Goal: Task Accomplishment & Management: Use online tool/utility

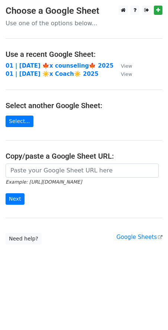
click at [82, 179] on small "Example: https://docs.google.com/spreadsheets/d/abc/edit" at bounding box center [44, 182] width 76 height 6
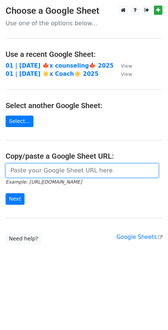
click at [83, 172] on input "url" at bounding box center [82, 170] width 153 height 14
paste input "https://docs.google.com/spreadsheets/d/1Xn9faFYaIpET73gQsnG_1rCox4p-jrpgmiO3_IK…"
type input "https://docs.google.com/spreadsheets/d/1Xn9faFYaIpET73gQsnG_1rCox4p-jrpgmiO3_IK…"
click at [6, 193] on input "Next" at bounding box center [15, 199] width 19 height 12
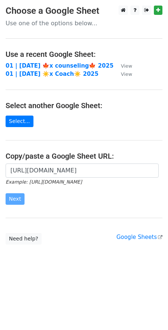
scroll to position [0, 0]
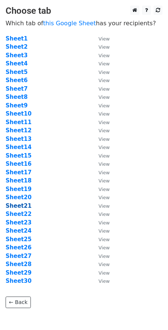
click at [22, 206] on strong "Sheet21" at bounding box center [19, 205] width 26 height 7
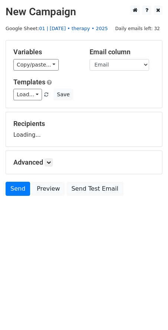
click at [69, 29] on link "01 | [DATE] • therapy • 2025" at bounding box center [73, 29] width 69 height 6
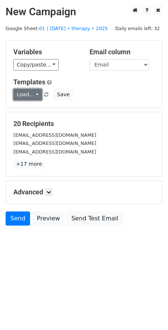
click at [27, 93] on link "Load..." at bounding box center [27, 95] width 29 height 12
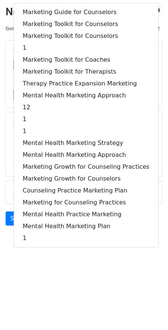
drag, startPoint x: 87, startPoint y: 294, endPoint x: 84, endPoint y: 241, distance: 52.8
click at [87, 293] on html "New Campaign Daily emails left: 32 Google Sheet: 01 | oct 21 • therapy • 2025 V…" at bounding box center [84, 165] width 168 height 330
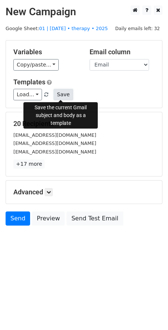
click at [61, 97] on button "Save" at bounding box center [62, 95] width 19 height 12
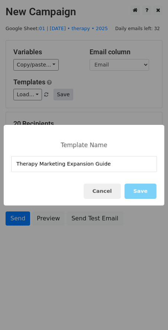
type input "Therapy Marketing Expansion Guide"
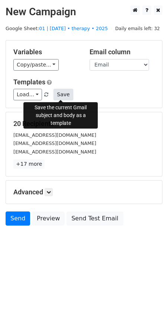
click at [62, 91] on button "Save" at bounding box center [62, 95] width 19 height 12
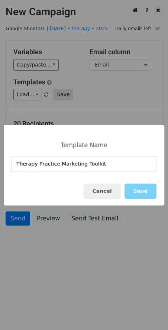
type input "Therapy Practice Marketing Toolkit"
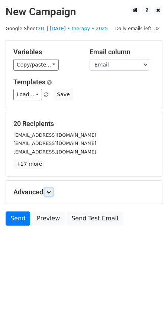
drag, startPoint x: 49, startPoint y: 191, endPoint x: 58, endPoint y: 194, distance: 8.8
click at [49, 191] on icon at bounding box center [48, 192] width 4 height 4
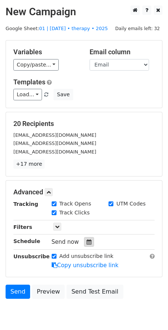
click at [84, 241] on div at bounding box center [89, 242] width 10 height 10
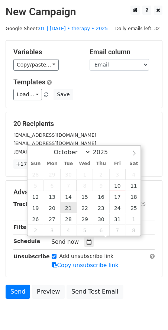
type input "2025-10-21 12:00"
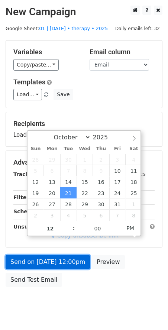
click at [66, 259] on link "Send on Oct 21 at 12:00pm" at bounding box center [48, 262] width 84 height 14
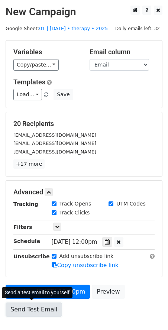
click at [25, 311] on link "Send Test Email" at bounding box center [34, 309] width 56 height 14
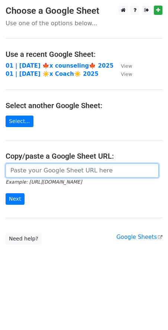
click at [39, 173] on input "url" at bounding box center [82, 170] width 153 height 14
paste input "[URL][DOMAIN_NAME]"
type input "[URL][DOMAIN_NAME]"
click at [6, 193] on input "Next" at bounding box center [15, 199] width 19 height 12
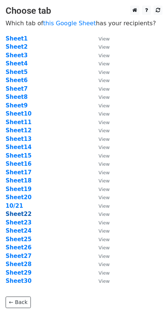
click at [22, 215] on strong "Sheet22" at bounding box center [19, 214] width 26 height 7
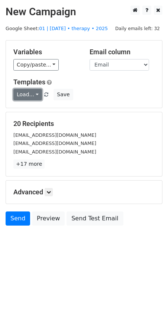
click at [26, 92] on link "Load..." at bounding box center [27, 95] width 29 height 12
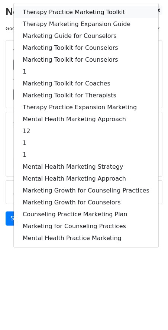
click at [63, 7] on link "Therapy Practice Marketing Toolkit" at bounding box center [86, 12] width 145 height 12
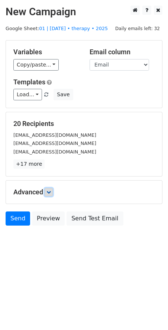
click at [48, 190] on icon at bounding box center [48, 192] width 4 height 4
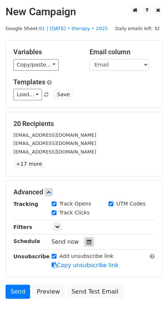
click at [86, 244] on div at bounding box center [89, 242] width 10 height 10
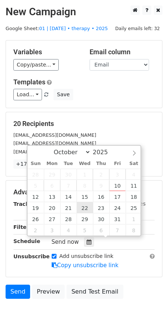
type input "2025-10-22 12:00"
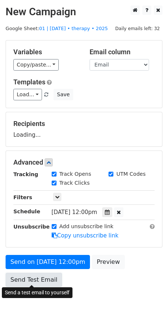
click at [44, 282] on link "Send Test Email" at bounding box center [34, 280] width 56 height 14
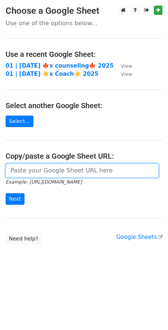
click at [32, 167] on input "url" at bounding box center [82, 170] width 153 height 14
paste input "[URL][DOMAIN_NAME]"
type input "[URL][DOMAIN_NAME]"
click at [6, 193] on input "Next" at bounding box center [15, 199] width 19 height 12
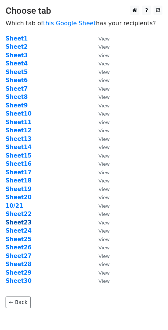
click at [20, 222] on strong "Sheet23" at bounding box center [19, 222] width 26 height 7
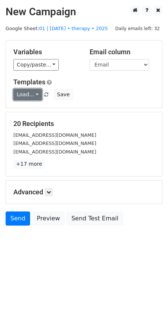
click at [32, 97] on link "Load..." at bounding box center [27, 95] width 29 height 12
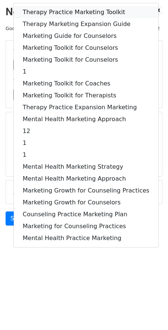
click at [45, 13] on link "Therapy Practice Marketing Toolkit" at bounding box center [86, 12] width 145 height 12
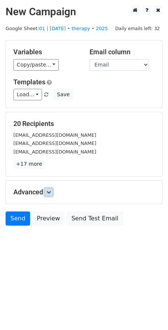
click at [49, 190] on icon at bounding box center [48, 192] width 4 height 4
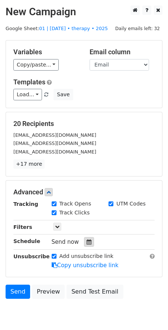
click at [87, 239] on icon at bounding box center [89, 241] width 5 height 5
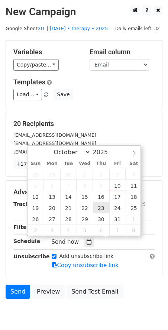
type input "2025-10-23 12:00"
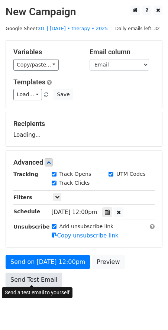
click at [39, 277] on form "Variables Copy/paste... {{Name}} {{Email}} Email column Name Email Templates Lo…" at bounding box center [84, 165] width 157 height 250
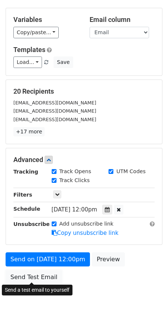
scroll to position [34, 0]
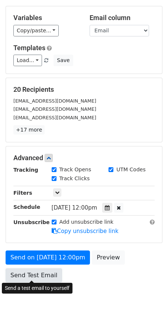
click at [41, 272] on link "Send Test Email" at bounding box center [34, 275] width 56 height 14
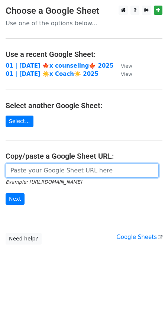
click at [40, 168] on input "url" at bounding box center [82, 170] width 153 height 14
paste input "[URL][DOMAIN_NAME]"
type input "[URL][DOMAIN_NAME]"
click at [6, 193] on input "Next" at bounding box center [15, 199] width 19 height 12
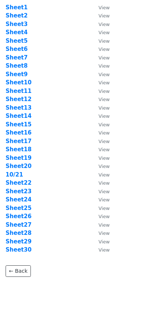
scroll to position [31, 0]
click at [22, 200] on strong "Sheet24" at bounding box center [19, 199] width 26 height 7
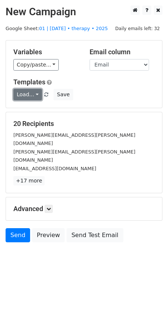
click at [29, 95] on link "Load..." at bounding box center [27, 95] width 29 height 12
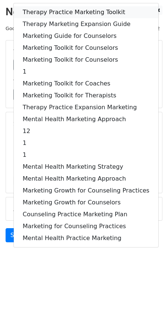
click at [55, 9] on link "Therapy Practice Marketing Toolkit" at bounding box center [86, 12] width 145 height 12
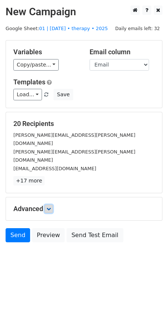
click at [53, 205] on link at bounding box center [49, 209] width 8 height 8
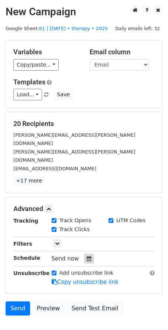
click at [87, 256] on icon at bounding box center [89, 258] width 5 height 5
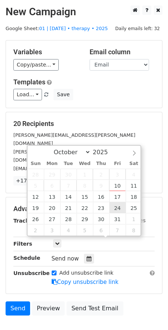
type input "2025-10-24 12:00"
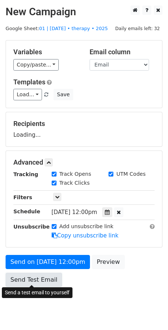
click at [33, 273] on link "Send Test Email" at bounding box center [34, 280] width 56 height 14
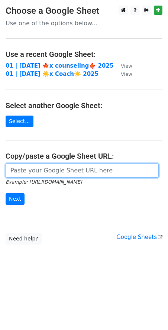
click at [55, 166] on input "url" at bounding box center [82, 170] width 153 height 14
paste input "[URL][DOMAIN_NAME]"
type input "[URL][DOMAIN_NAME]"
click at [6, 193] on input "Next" at bounding box center [15, 199] width 19 height 12
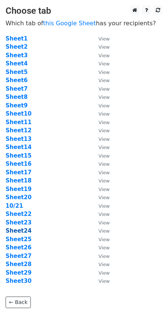
click at [22, 233] on strong "Sheet24" at bounding box center [19, 230] width 26 height 7
click at [22, 237] on strong "Sheet25" at bounding box center [19, 239] width 26 height 7
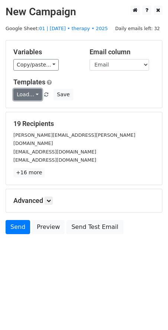
click at [24, 91] on link "Load..." at bounding box center [27, 95] width 29 height 12
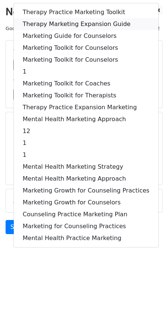
click at [68, 19] on link "Therapy Marketing Expansion Guide" at bounding box center [86, 24] width 145 height 12
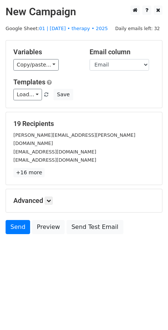
click at [50, 197] on div "Advanced Tracking Track Opens UTM Codes Track Clicks Filters Only include sprea…" at bounding box center [84, 200] width 156 height 23
click at [51, 198] on icon at bounding box center [48, 200] width 4 height 4
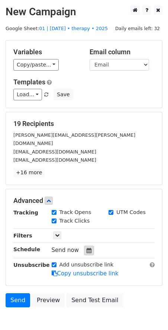
click at [87, 248] on icon at bounding box center [89, 250] width 5 height 5
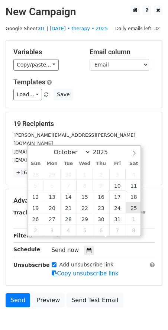
type input "2025-10-25 12:00"
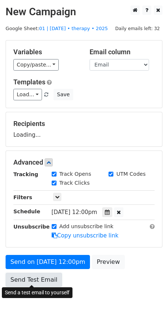
click at [47, 273] on link "Send Test Email" at bounding box center [34, 280] width 56 height 14
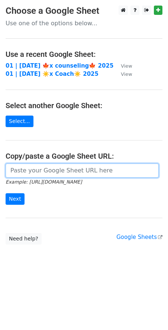
click at [38, 167] on input "url" at bounding box center [82, 170] width 153 height 14
paste input "[URL][DOMAIN_NAME]"
type input "https://docs.google.com/spreadsheets/d/1Xn9faFYaIpET73gQsnG_1rCox4p-jrpgmiO3_IK…"
click at [6, 193] on input "Next" at bounding box center [15, 199] width 19 height 12
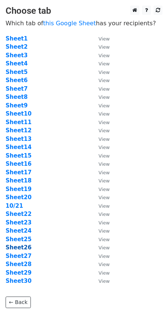
click at [23, 247] on strong "Sheet26" at bounding box center [19, 247] width 26 height 7
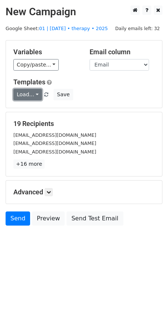
click at [20, 91] on link "Load..." at bounding box center [27, 95] width 29 height 12
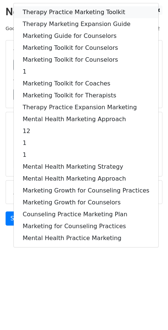
click at [51, 7] on link "Therapy Practice Marketing Toolkit" at bounding box center [86, 12] width 145 height 12
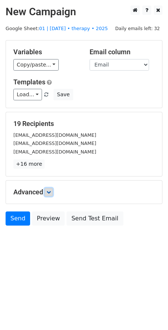
click at [50, 192] on icon at bounding box center [48, 192] width 4 height 4
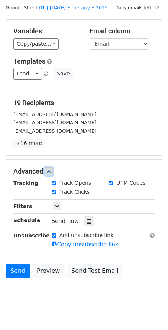
scroll to position [30, 0]
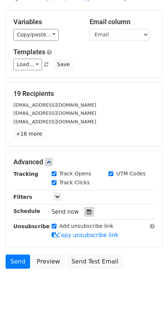
click at [87, 210] on icon at bounding box center [89, 211] width 5 height 5
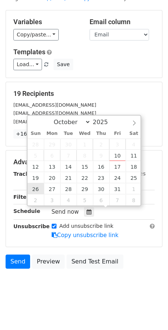
type input "[DATE] 12:00"
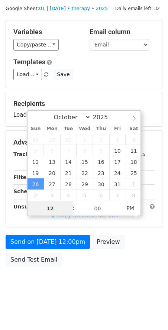
scroll to position [18, 0]
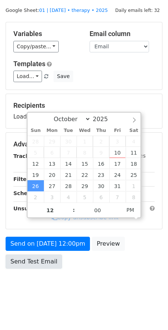
click at [38, 254] on link "Send Test Email" at bounding box center [34, 261] width 56 height 14
